Goal: Find specific page/section: Find specific page/section

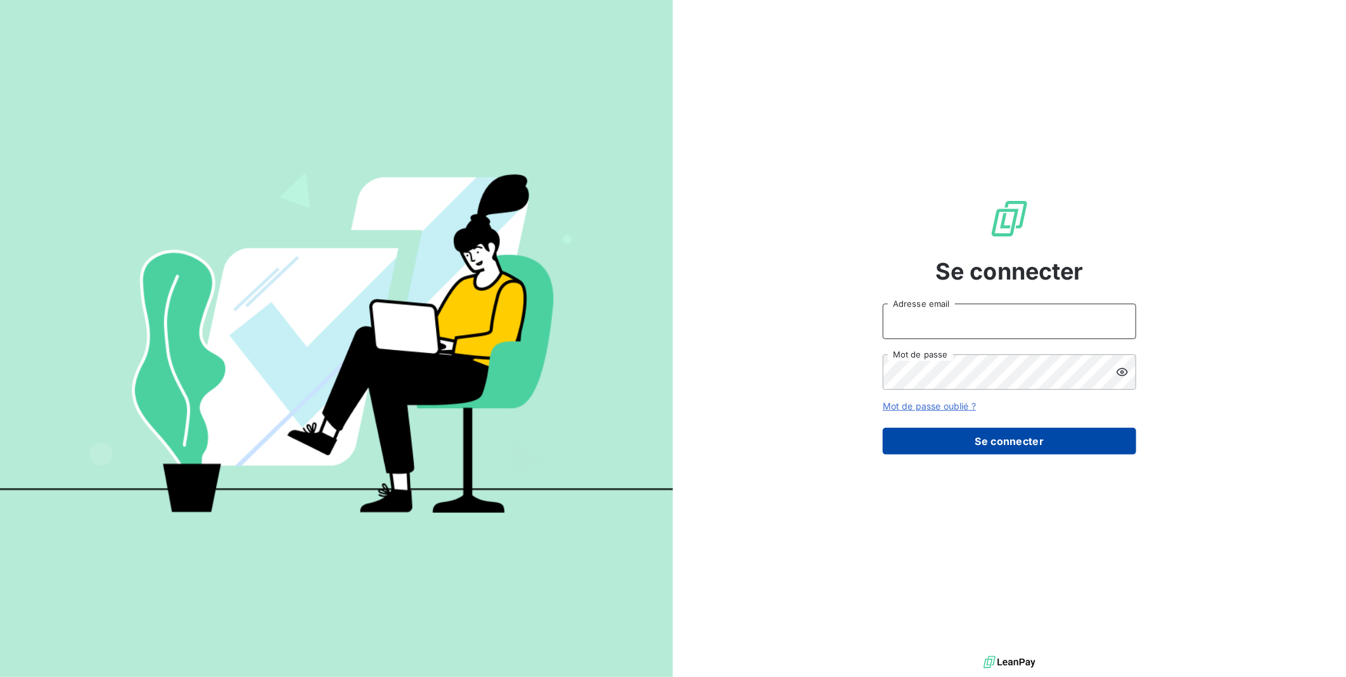
type input "[EMAIL_ADDRESS][PERSON_NAME][DOMAIN_NAME]"
click at [454, 45] on button "Se connecter" at bounding box center [1009, 441] width 253 height 27
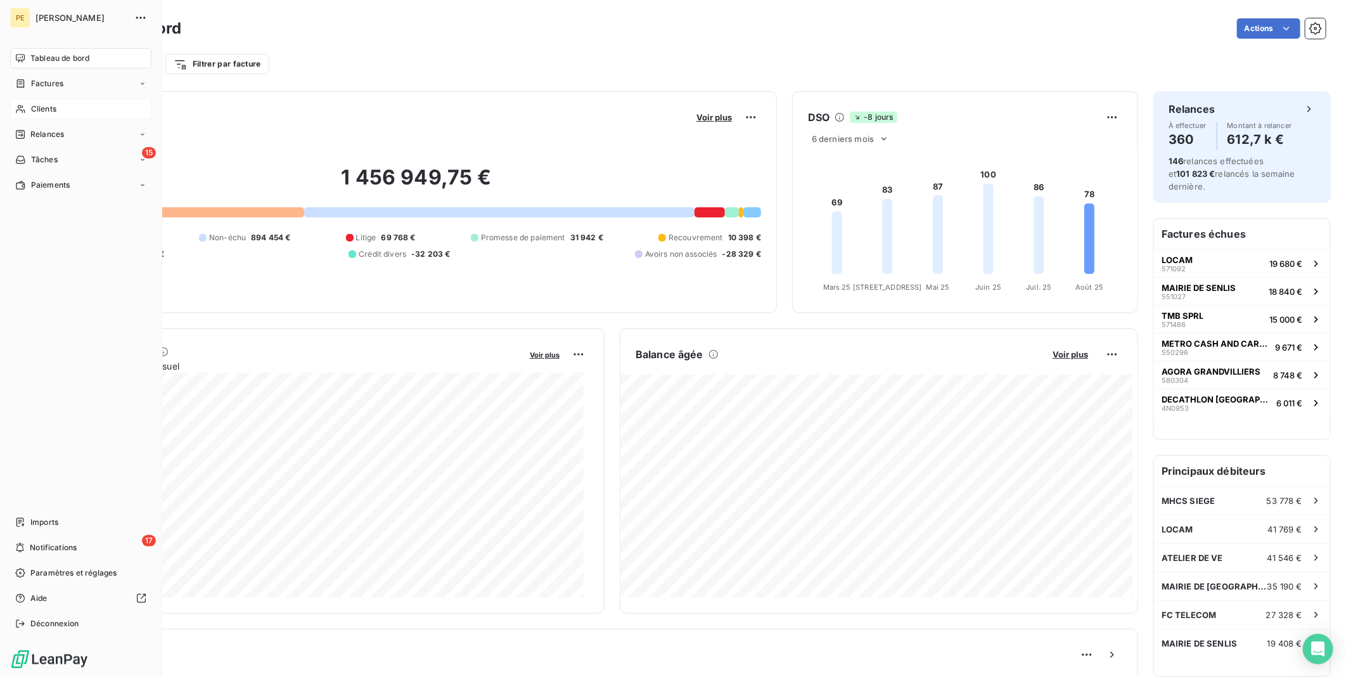
click at [49, 109] on span "Clients" at bounding box center [43, 108] width 25 height 11
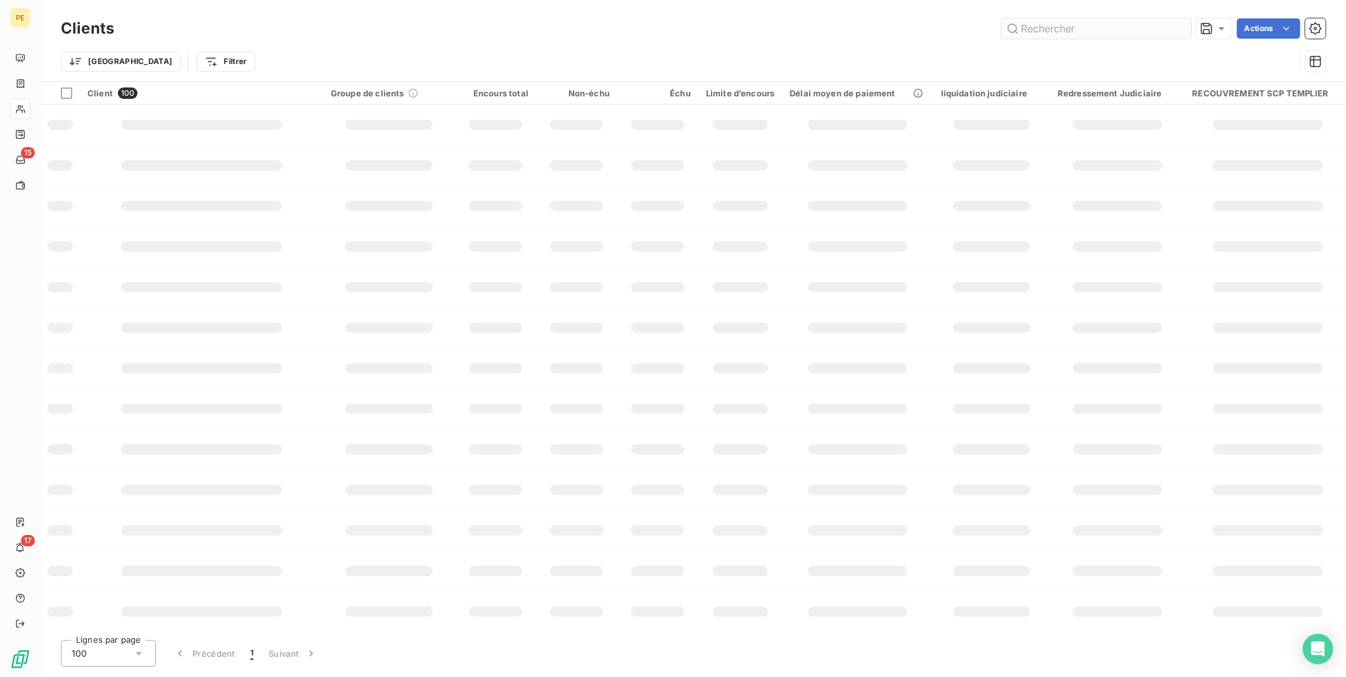
click at [1033, 24] on input "text" at bounding box center [1096, 28] width 190 height 20
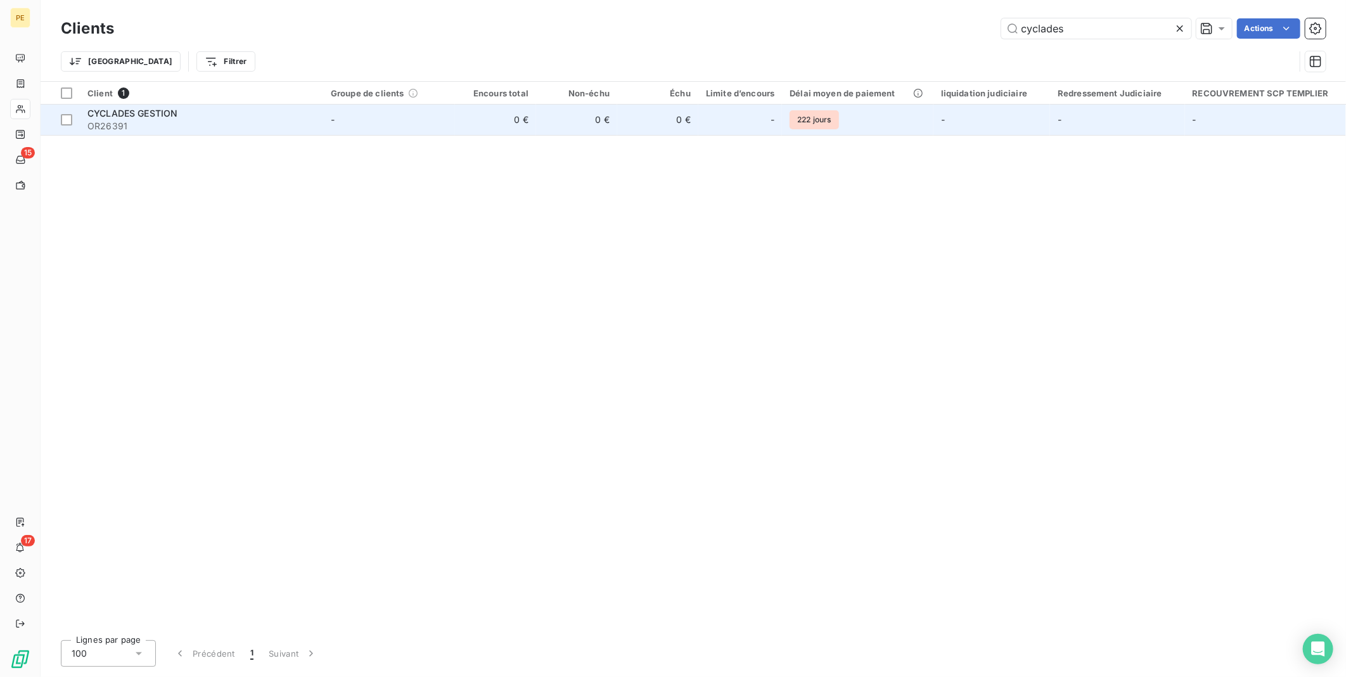
type input "cyclades"
click at [160, 115] on span "CYCLADES GESTION" at bounding box center [132, 113] width 90 height 11
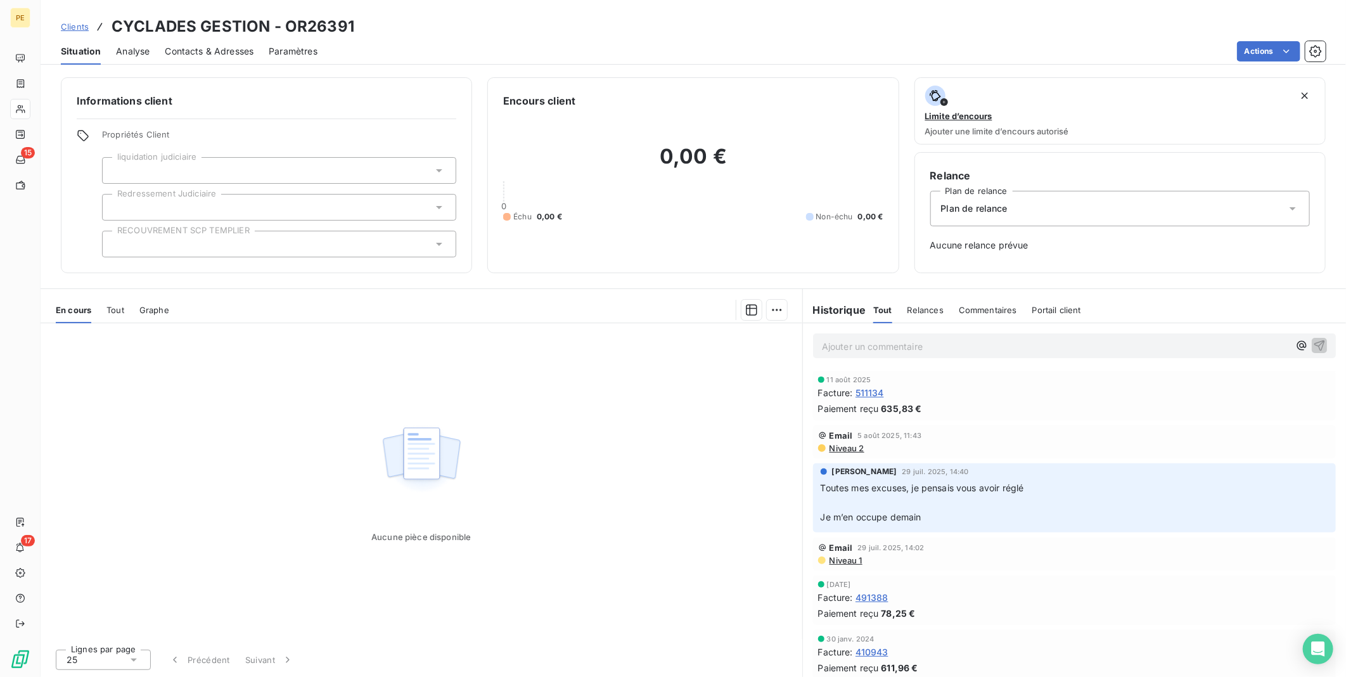
click at [137, 59] on div "Analyse" at bounding box center [133, 51] width 34 height 27
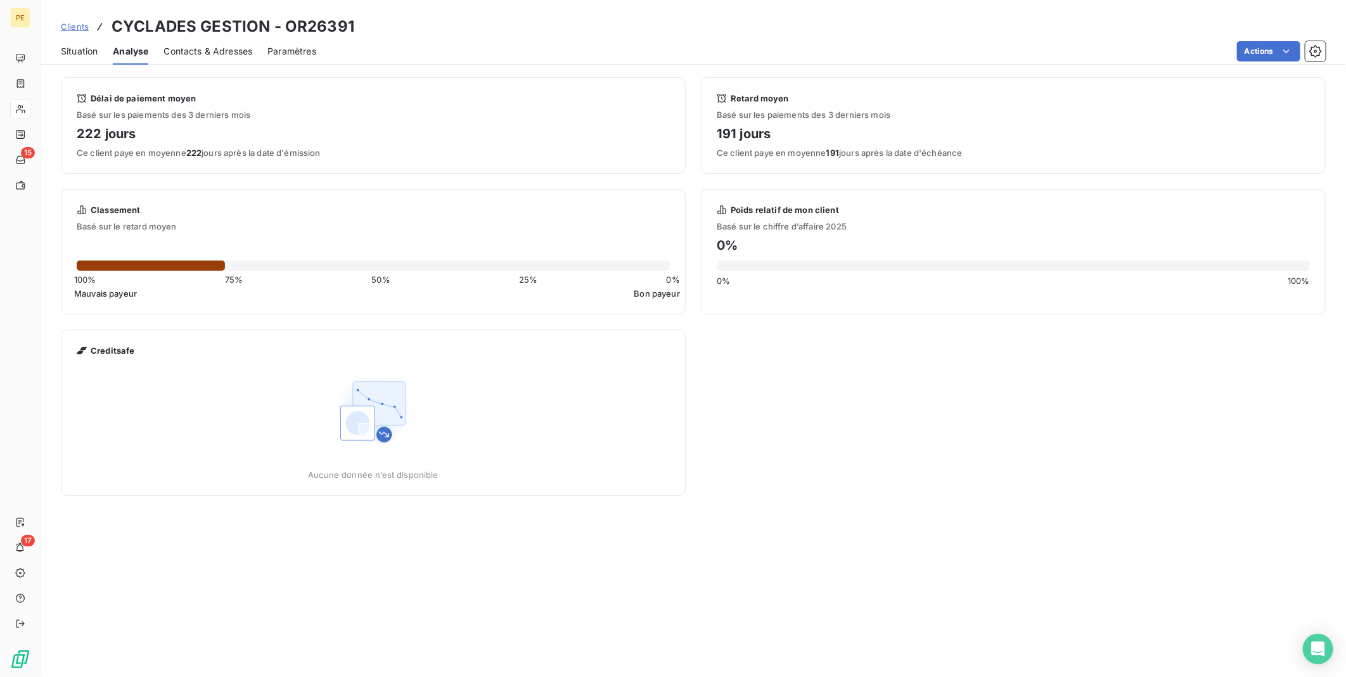
click at [72, 24] on span "Clients" at bounding box center [75, 27] width 28 height 10
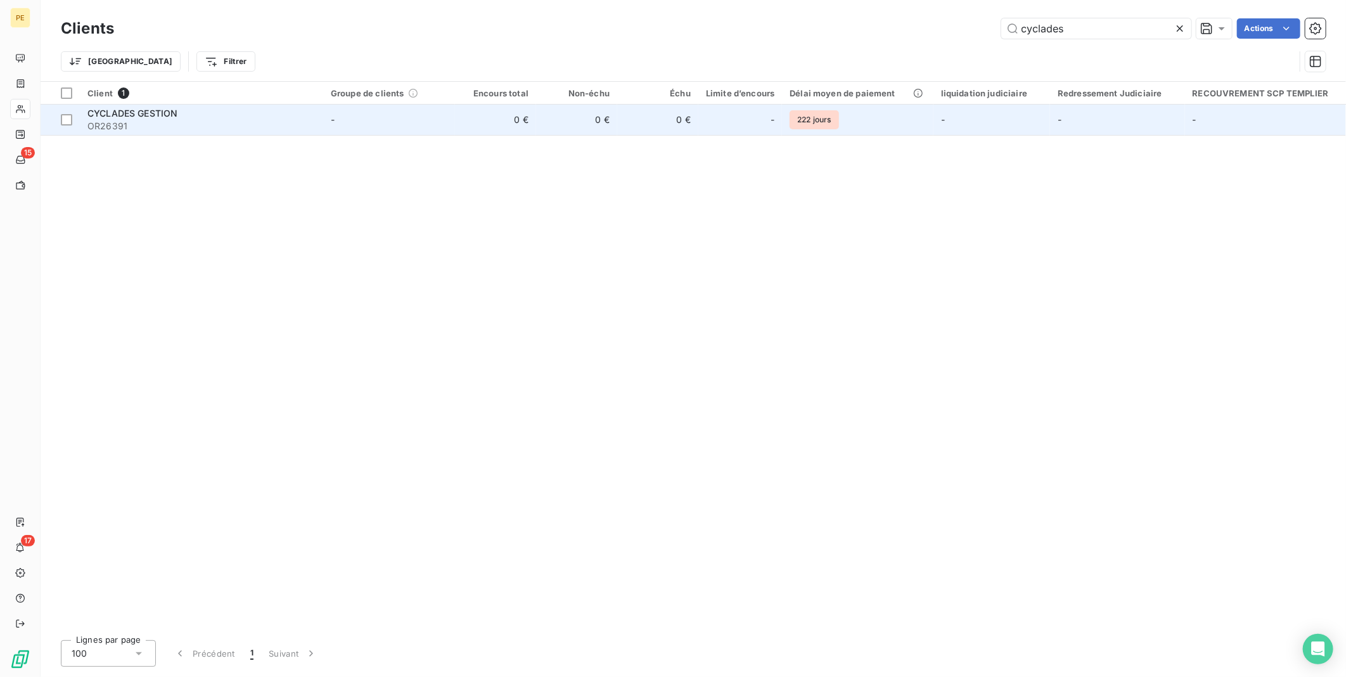
click at [179, 125] on span "OR26391" at bounding box center [201, 126] width 228 height 13
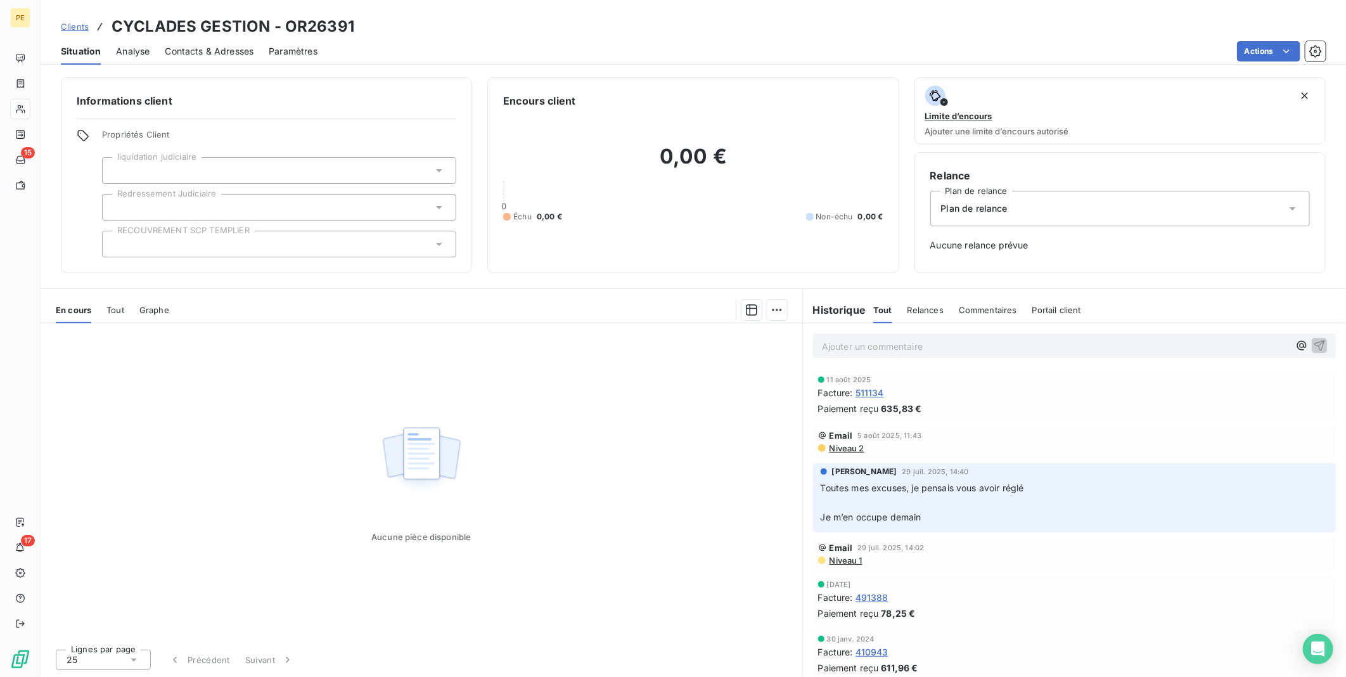
click at [112, 309] on span "Tout" at bounding box center [115, 310] width 18 height 10
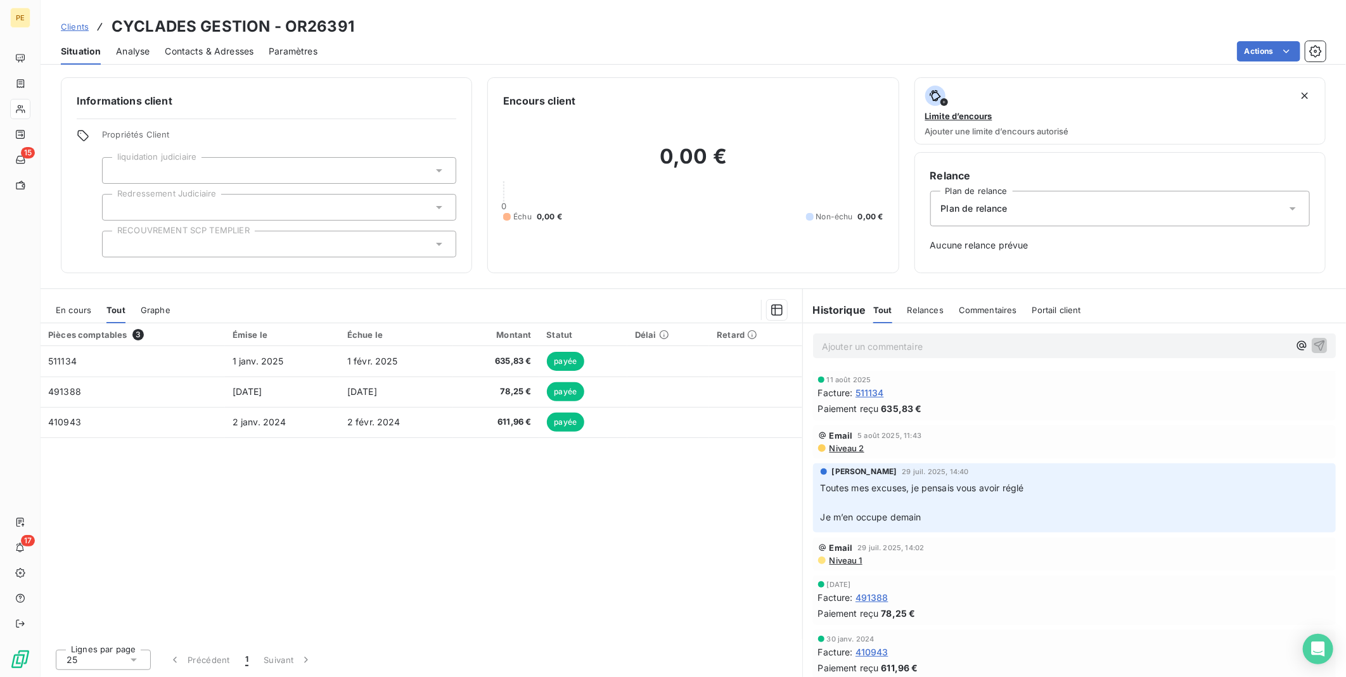
click at [70, 27] on span "Clients" at bounding box center [75, 27] width 28 height 10
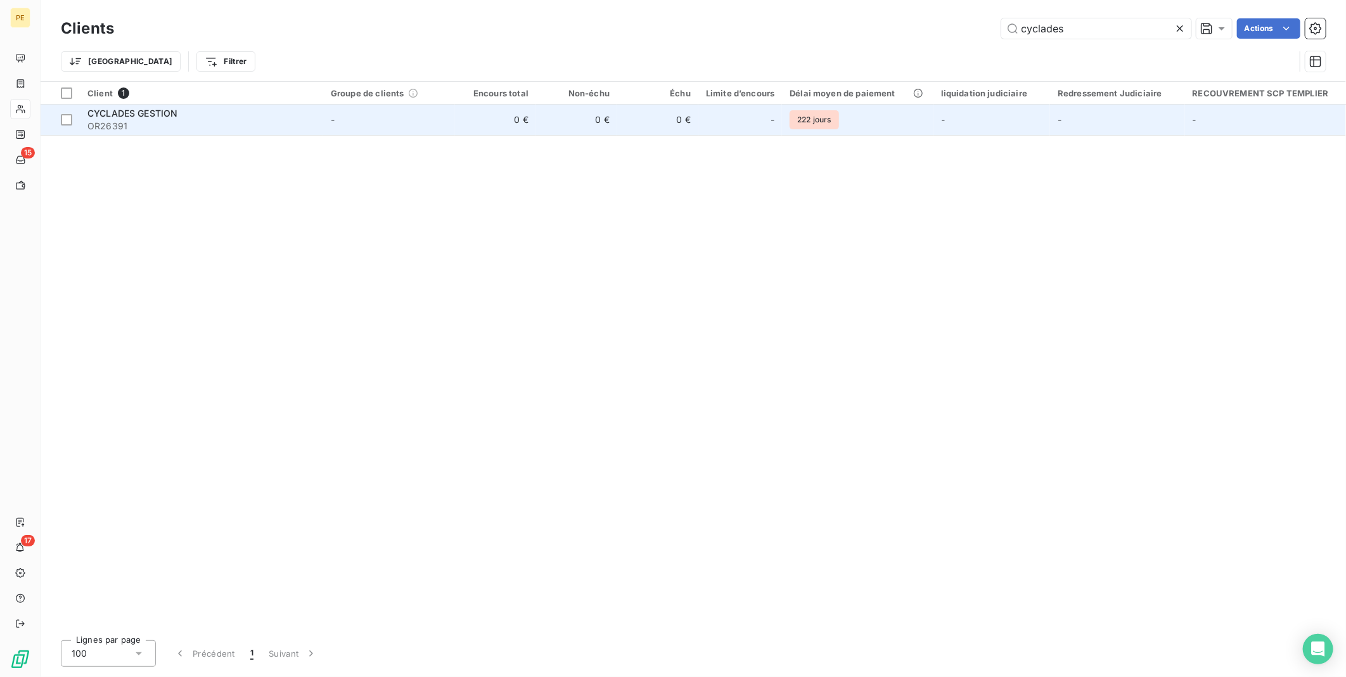
click at [248, 134] on div "Client 1 Groupe de clients Encours total Non-échu Échu Limite d’encours Délai m…" at bounding box center [693, 356] width 1305 height 548
